Goal: Navigation & Orientation: Find specific page/section

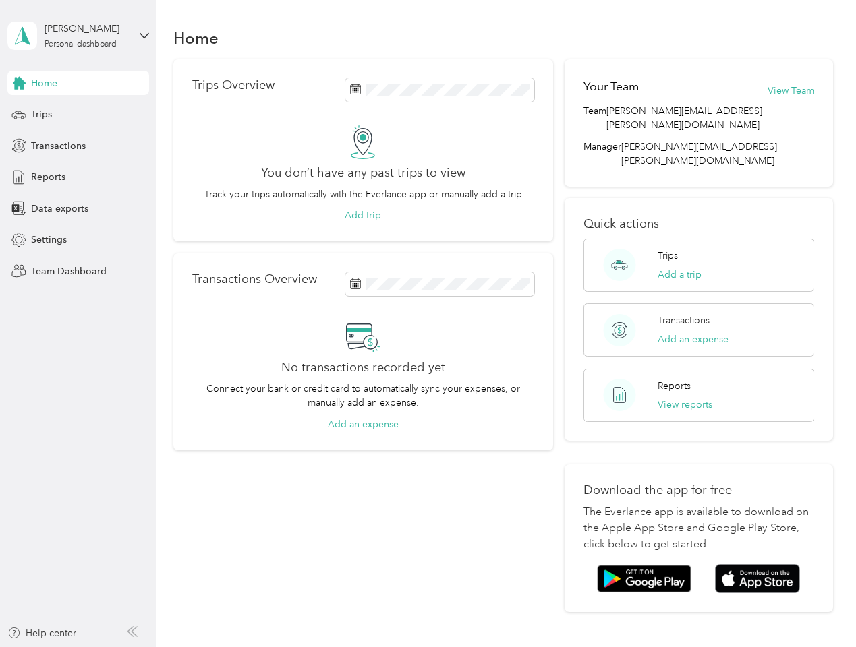
click at [428, 324] on div "No transactions recorded yet Connect your bank or credit card to automatically …" at bounding box center [363, 376] width 342 height 112
click at [78, 36] on div "[PERSON_NAME]" at bounding box center [87, 29] width 84 height 14
click at [78, 83] on div "You’re signed in as [PERSON_NAME][EMAIL_ADDRESS][PERSON_NAME][DOMAIN_NAME] Team…" at bounding box center [225, 118] width 436 height 138
click at [19, 83] on div "You’re signed in as [PERSON_NAME][EMAIL_ADDRESS][PERSON_NAME][DOMAIN_NAME] Team…" at bounding box center [225, 118] width 436 height 138
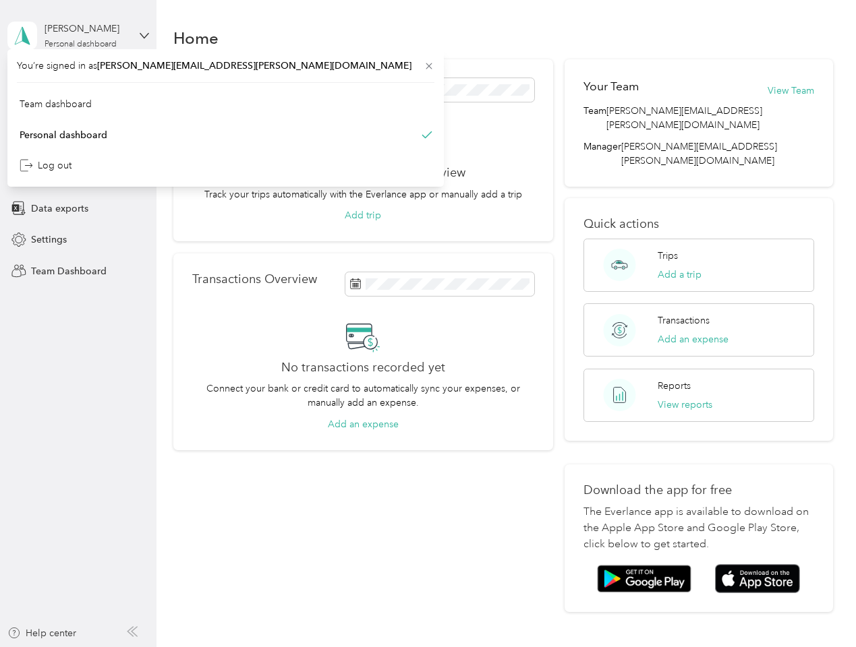
click at [78, 115] on div "Trips" at bounding box center [78, 115] width 142 height 24
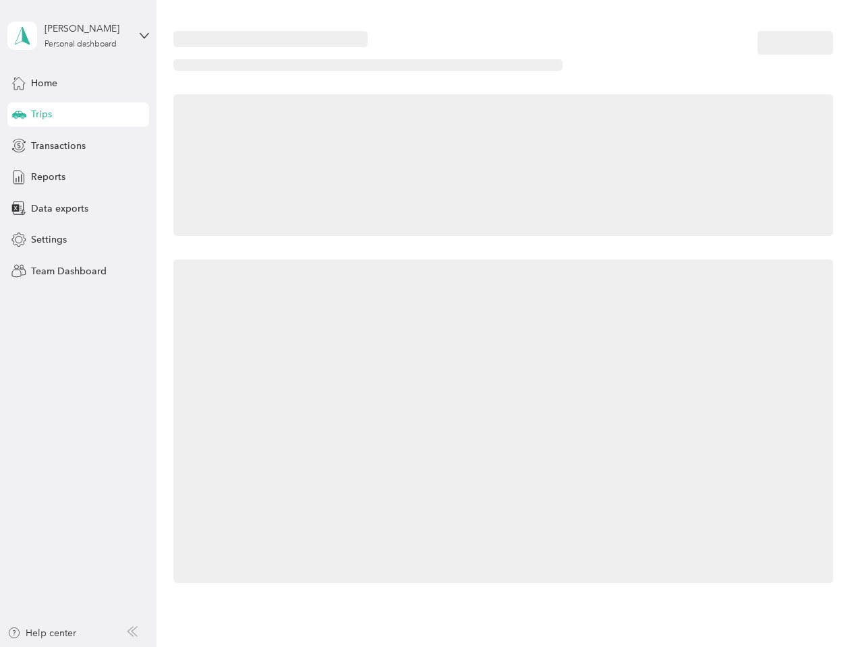
click at [19, 115] on icon at bounding box center [19, 114] width 14 height 7
click at [78, 146] on span "Transactions" at bounding box center [58, 146] width 55 height 14
click at [19, 146] on icon at bounding box center [18, 145] width 15 height 15
click at [78, 177] on div "Reports" at bounding box center [78, 177] width 142 height 24
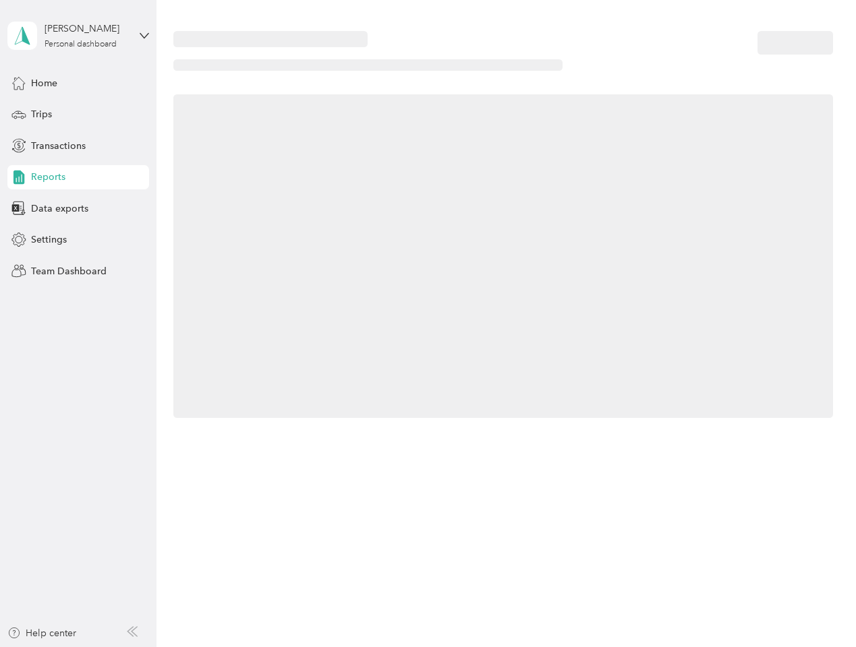
click at [19, 177] on icon at bounding box center [18, 177] width 15 height 15
